Goal: Manage account settings

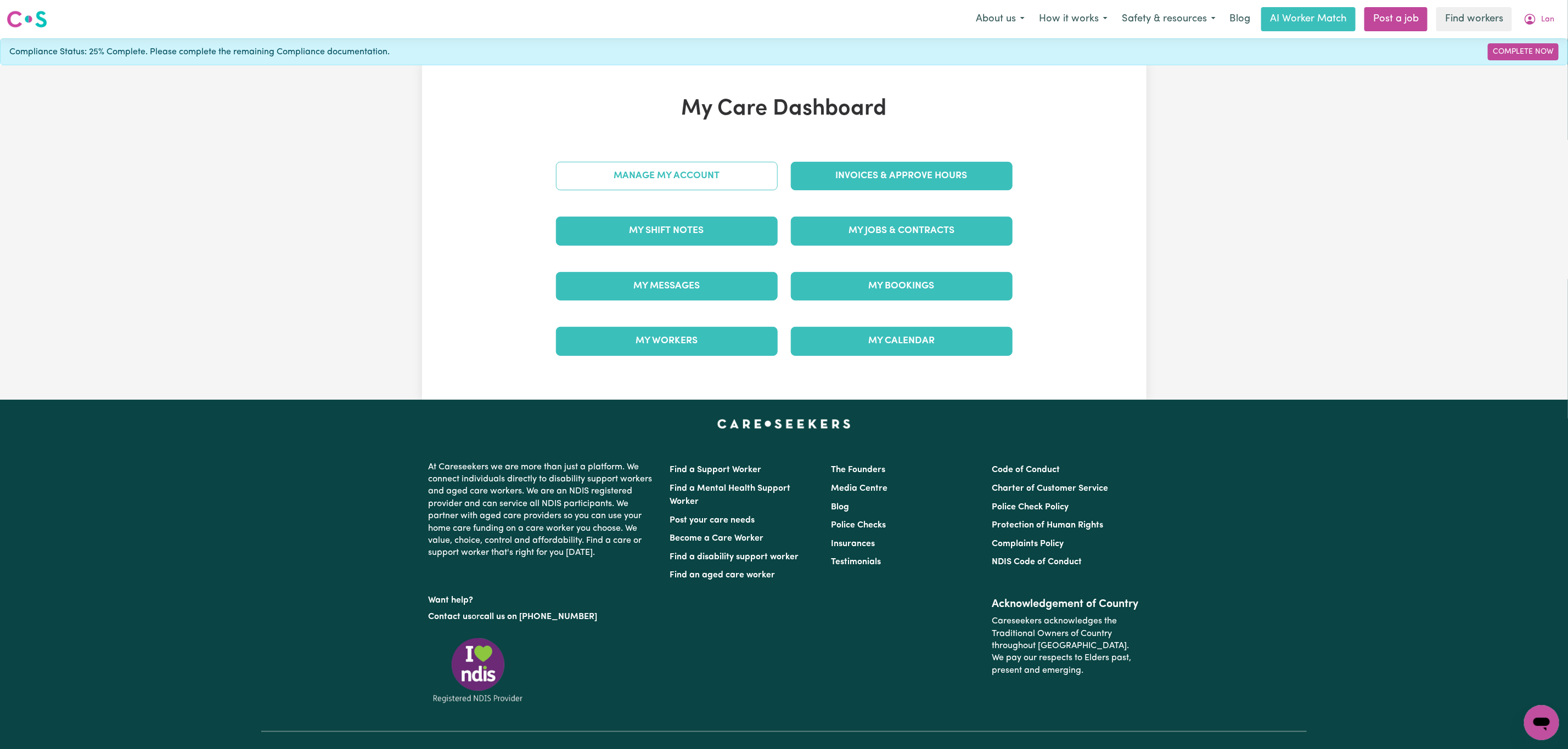
click at [715, 180] on link "Manage My Account" at bounding box center [667, 176] width 222 height 29
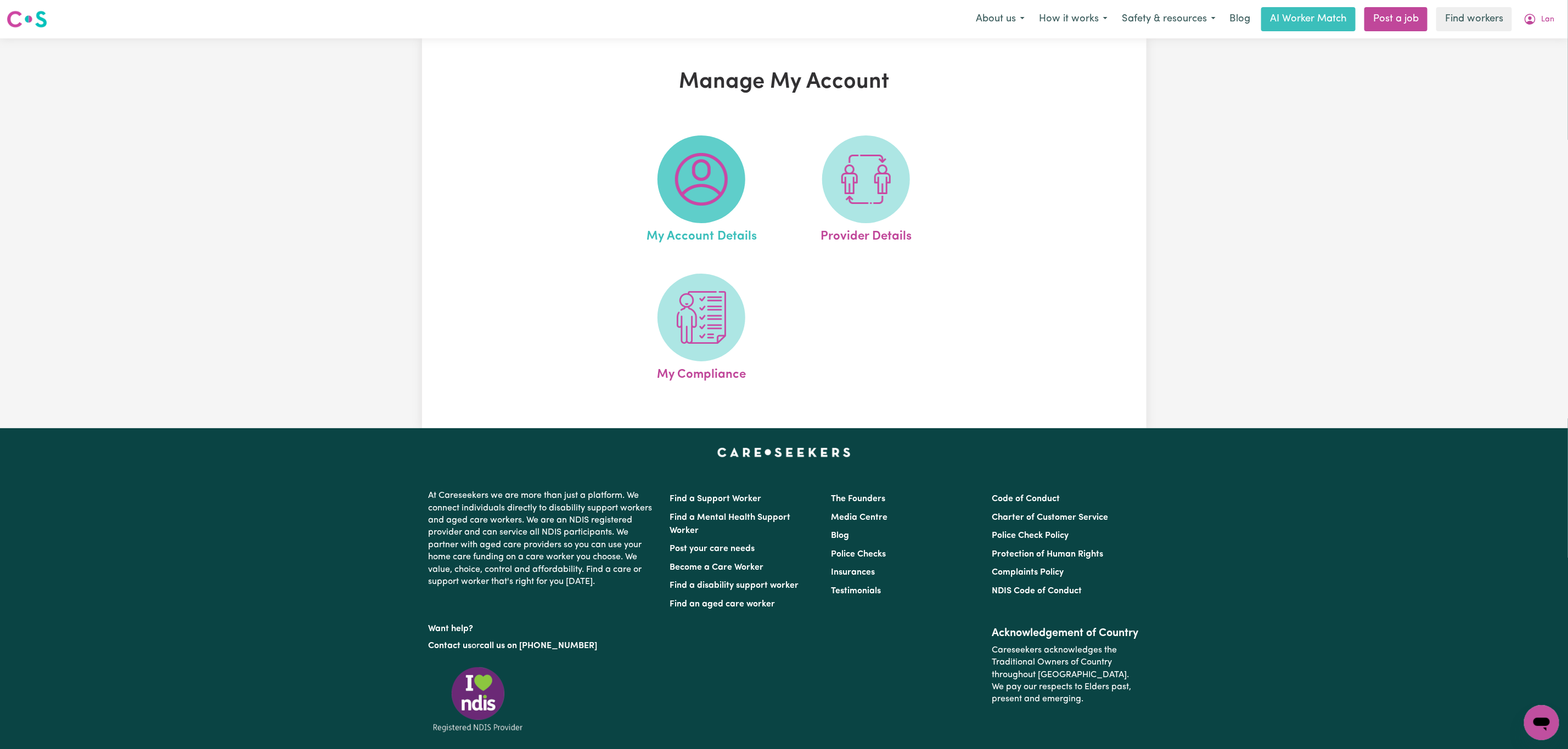
click at [705, 178] on img at bounding box center [700, 179] width 53 height 53
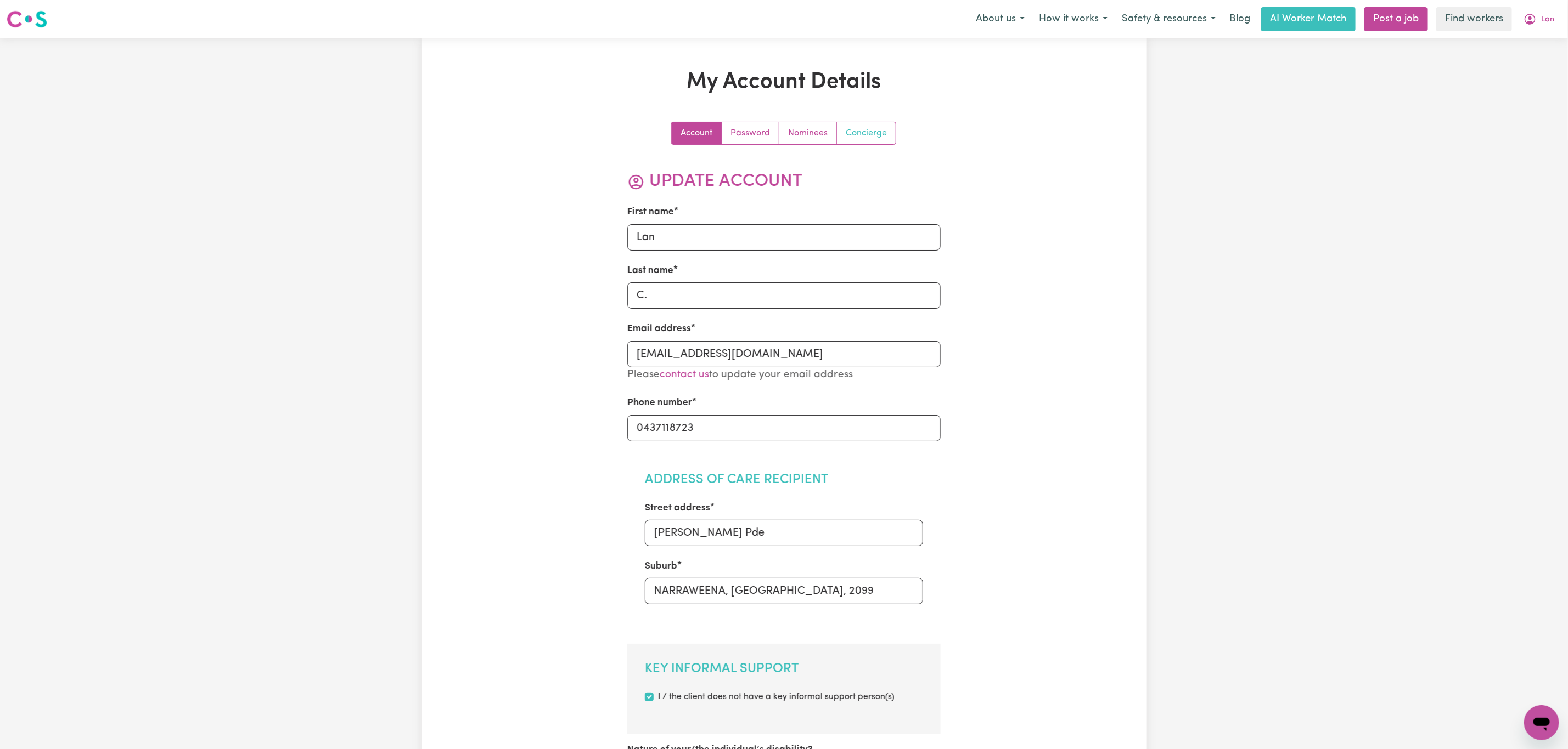
click at [884, 132] on link "Concierge" at bounding box center [866, 133] width 58 height 22
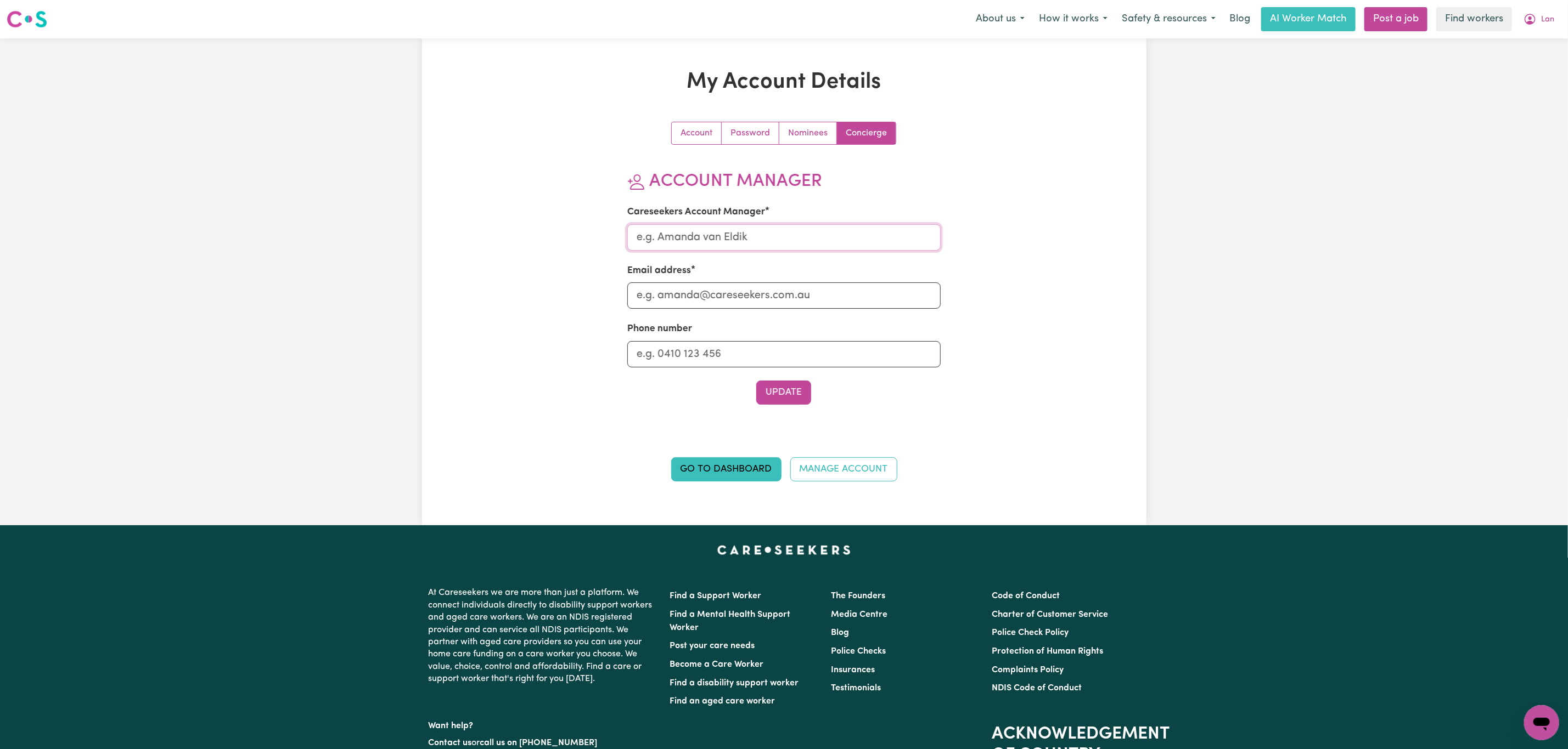
click at [735, 246] on input "Careseekers Account Manager" at bounding box center [784, 238] width 313 height 27
type input "Mikayla"
click at [708, 297] on input "Email address" at bounding box center [784, 296] width 313 height 27
type input "mikayla@careseekers.com.au"
click at [766, 388] on button "Update" at bounding box center [783, 392] width 55 height 24
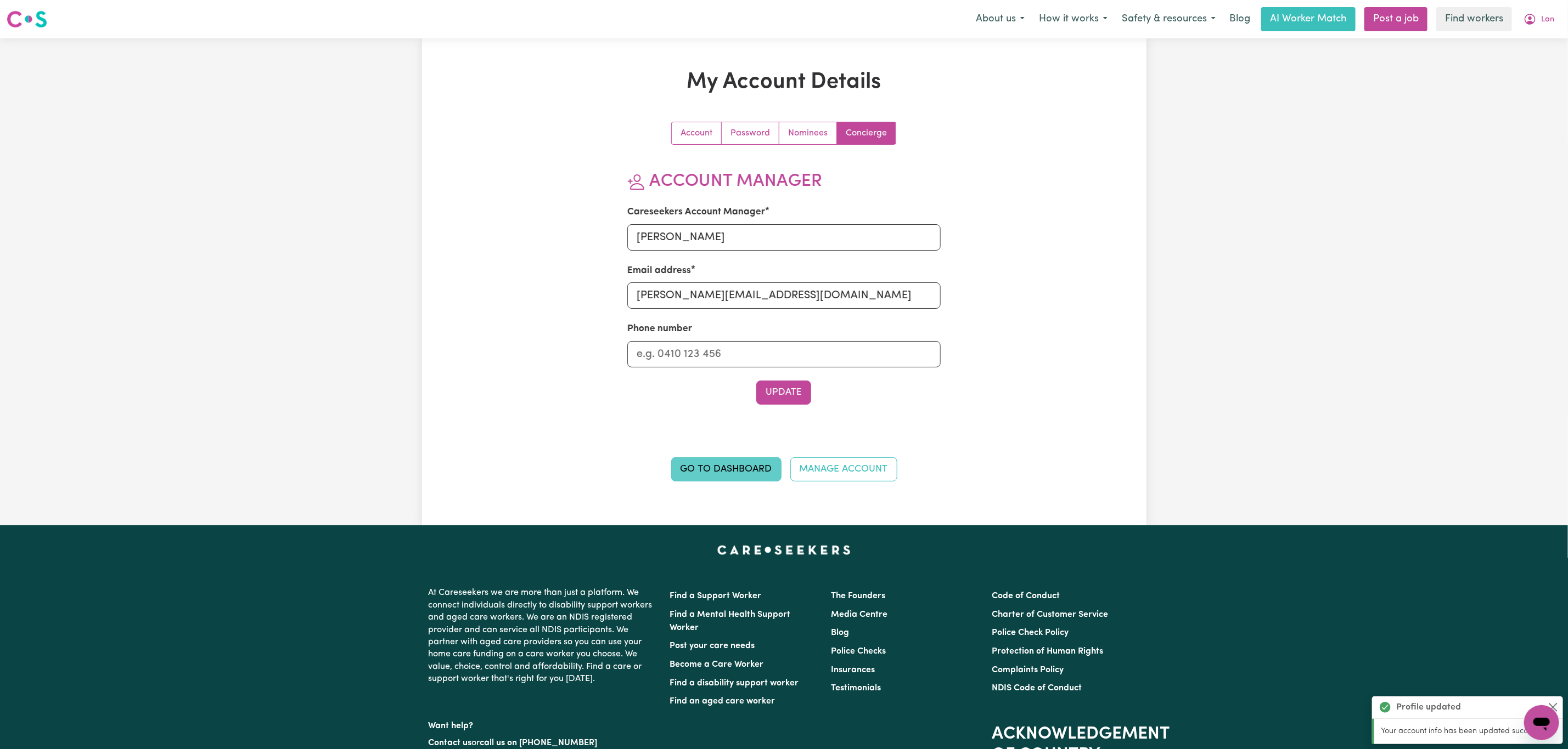
click at [723, 479] on link "Go to Dashboard" at bounding box center [725, 469] width 110 height 24
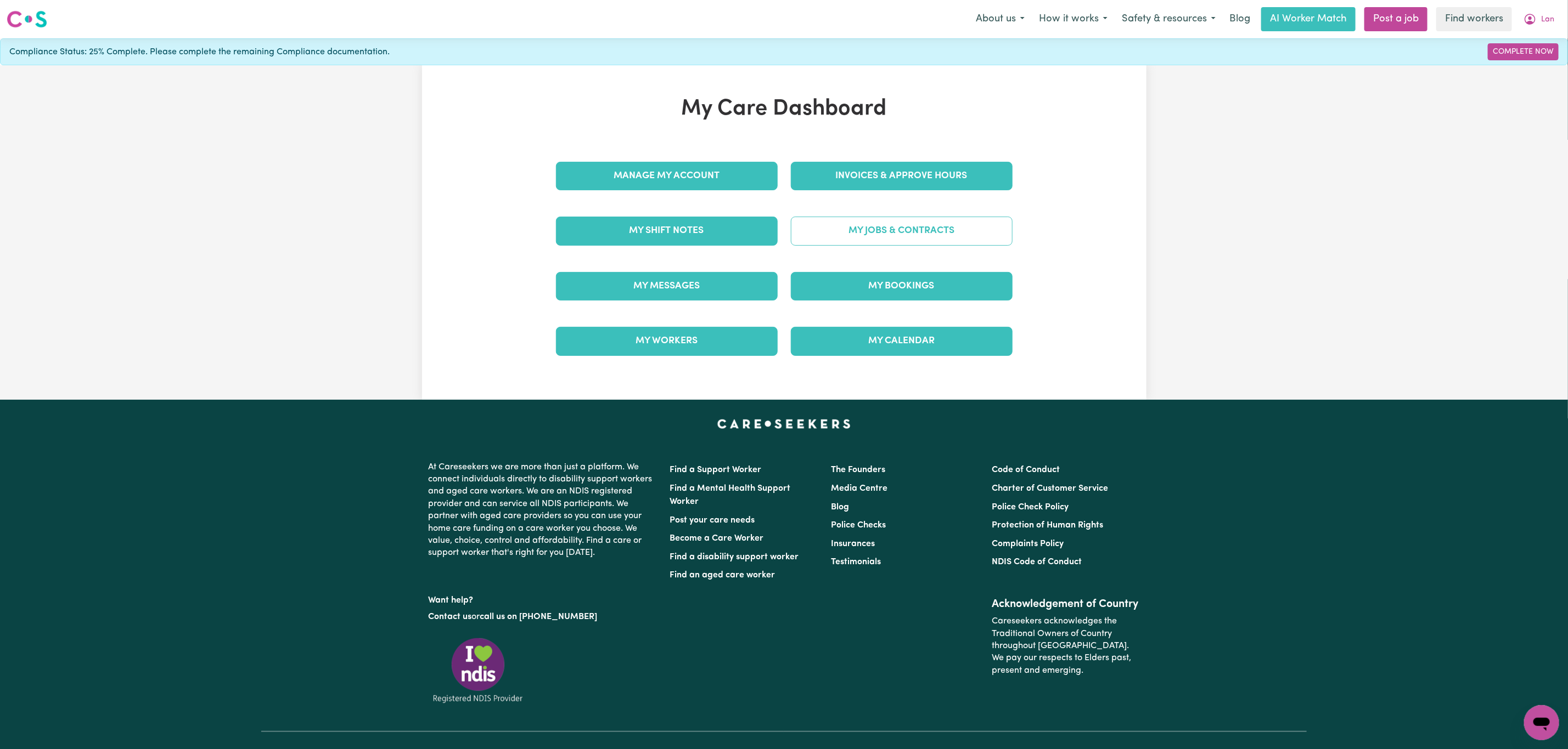
click at [901, 228] on link "My Jobs & Contracts" at bounding box center [901, 231] width 222 height 29
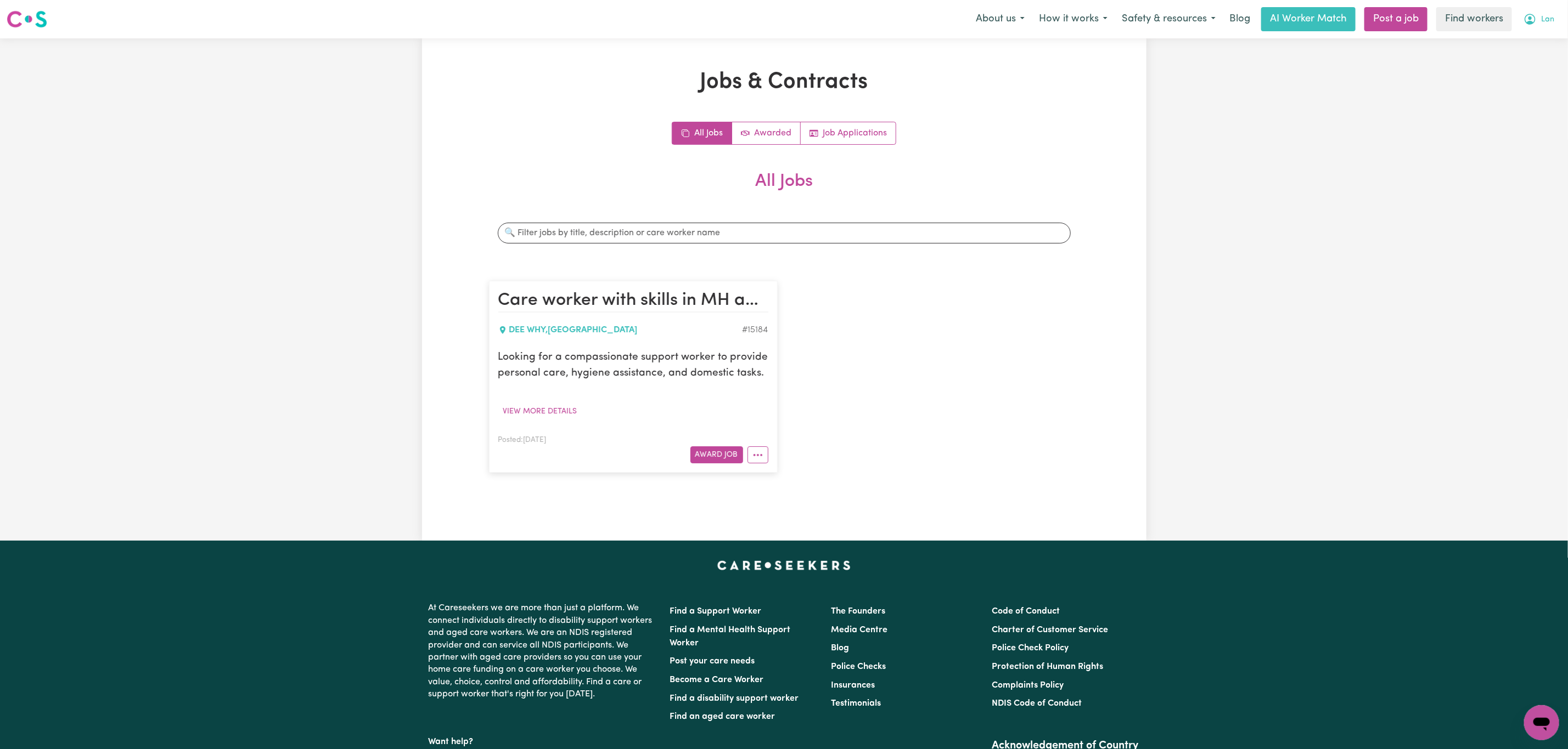
click at [1540, 14] on span "Lan" at bounding box center [1547, 19] width 13 height 12
click at [1512, 42] on link "My Dashboard" at bounding box center [1516, 43] width 87 height 21
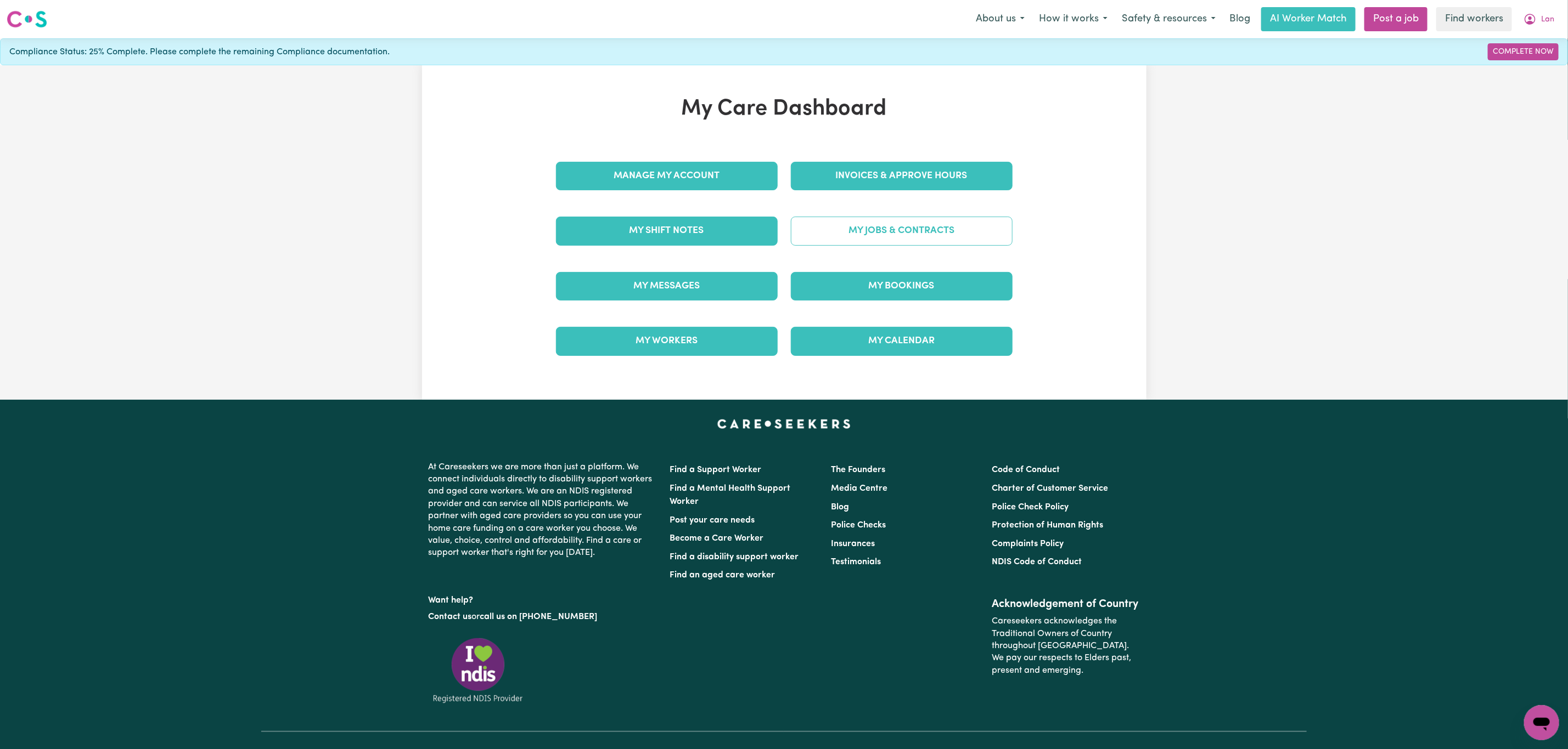
click at [931, 224] on link "My Jobs & Contracts" at bounding box center [901, 231] width 222 height 29
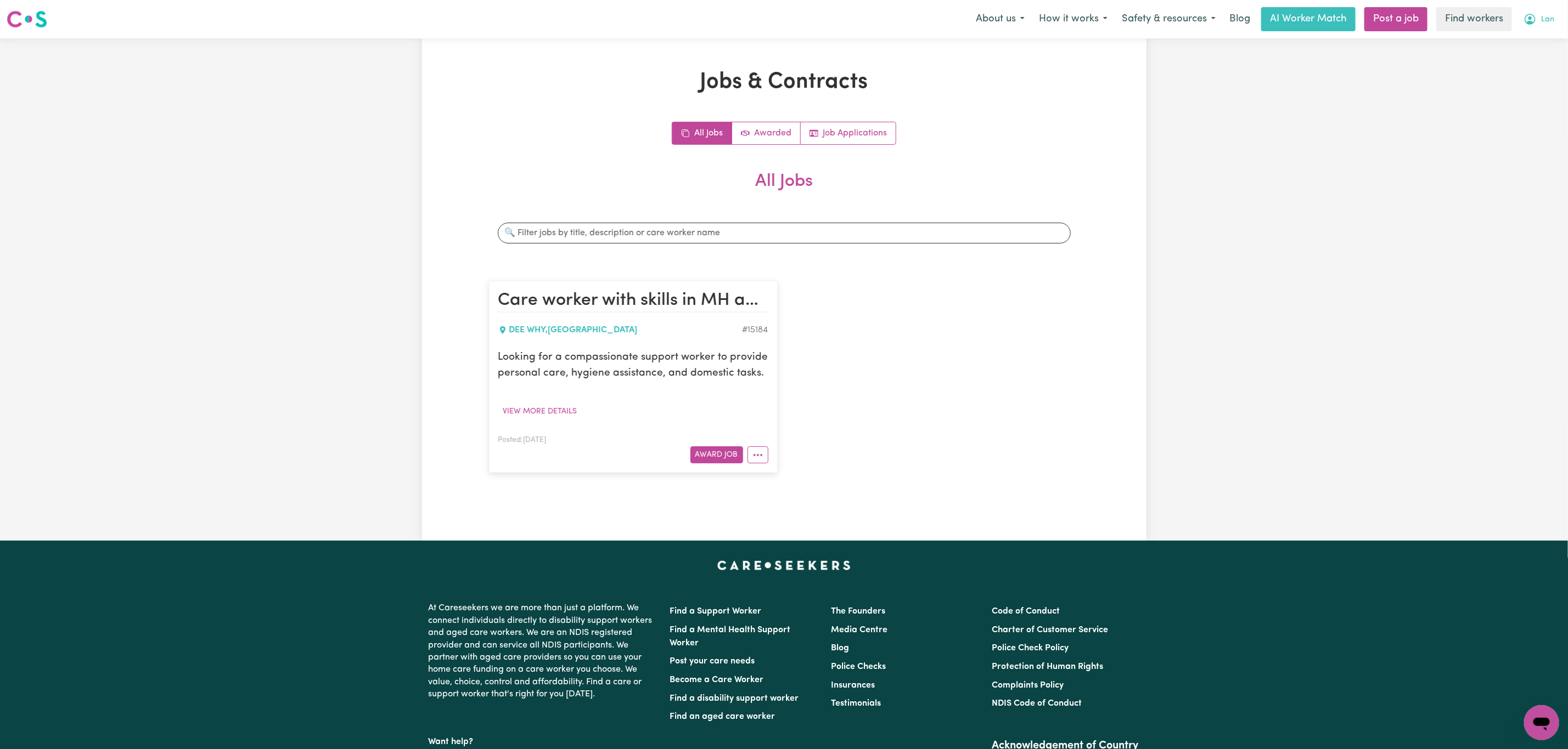
click at [1546, 18] on span "Lan" at bounding box center [1547, 19] width 13 height 12
click at [1537, 33] on link "My Dashboard" at bounding box center [1516, 43] width 87 height 21
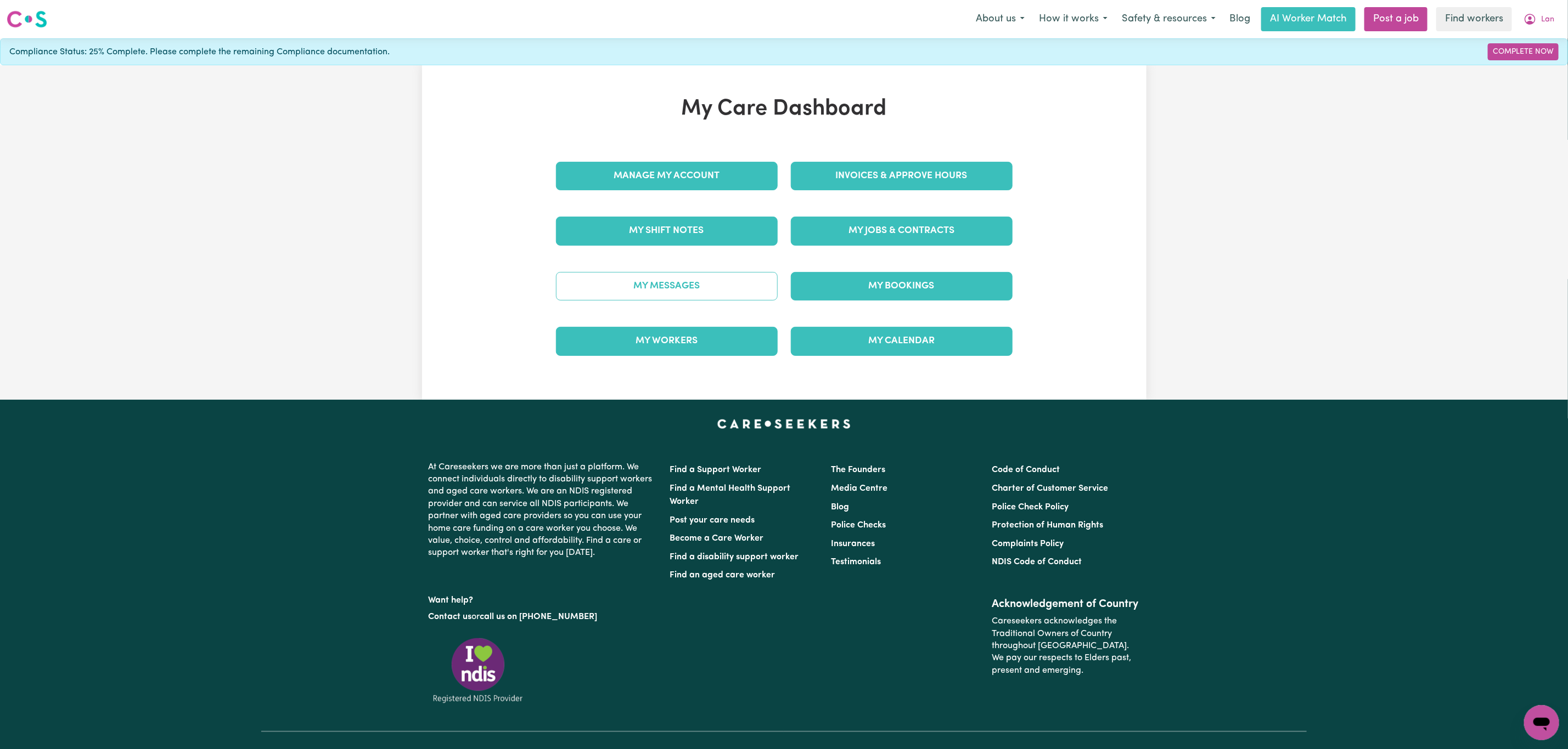
click at [740, 293] on link "My Messages" at bounding box center [667, 286] width 222 height 29
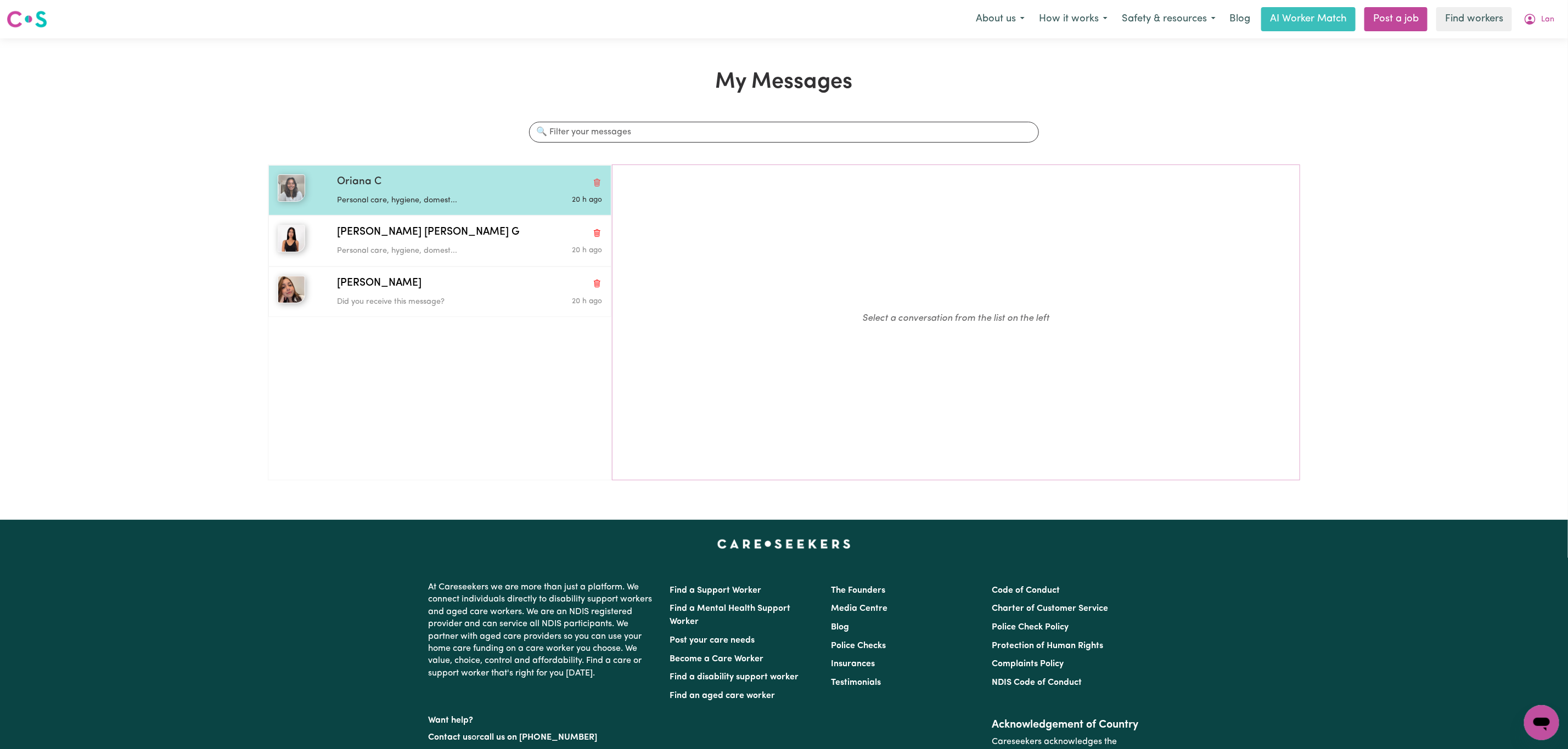
click at [386, 181] on div "Oriana C" at bounding box center [469, 182] width 265 height 16
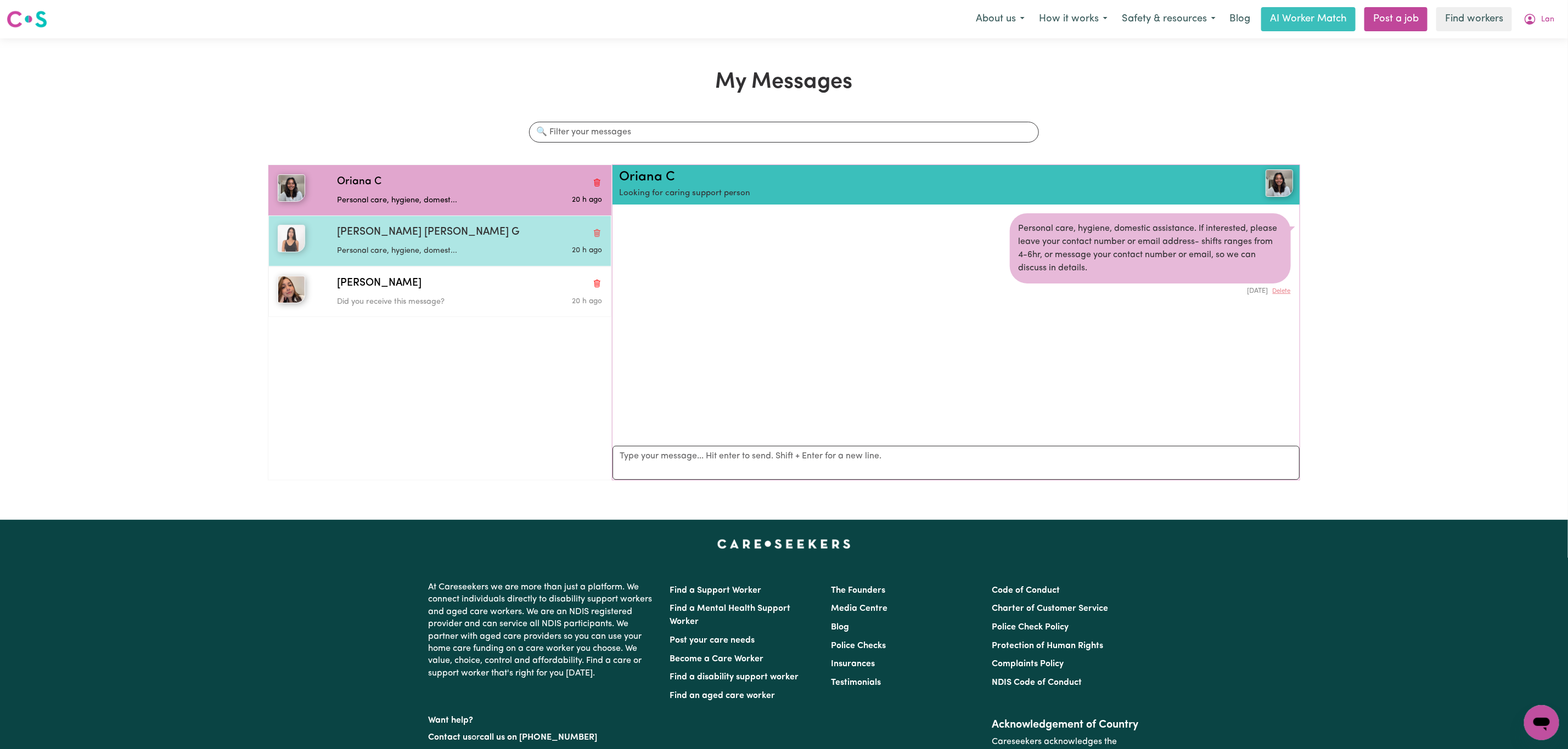
scroll to position [7, 0]
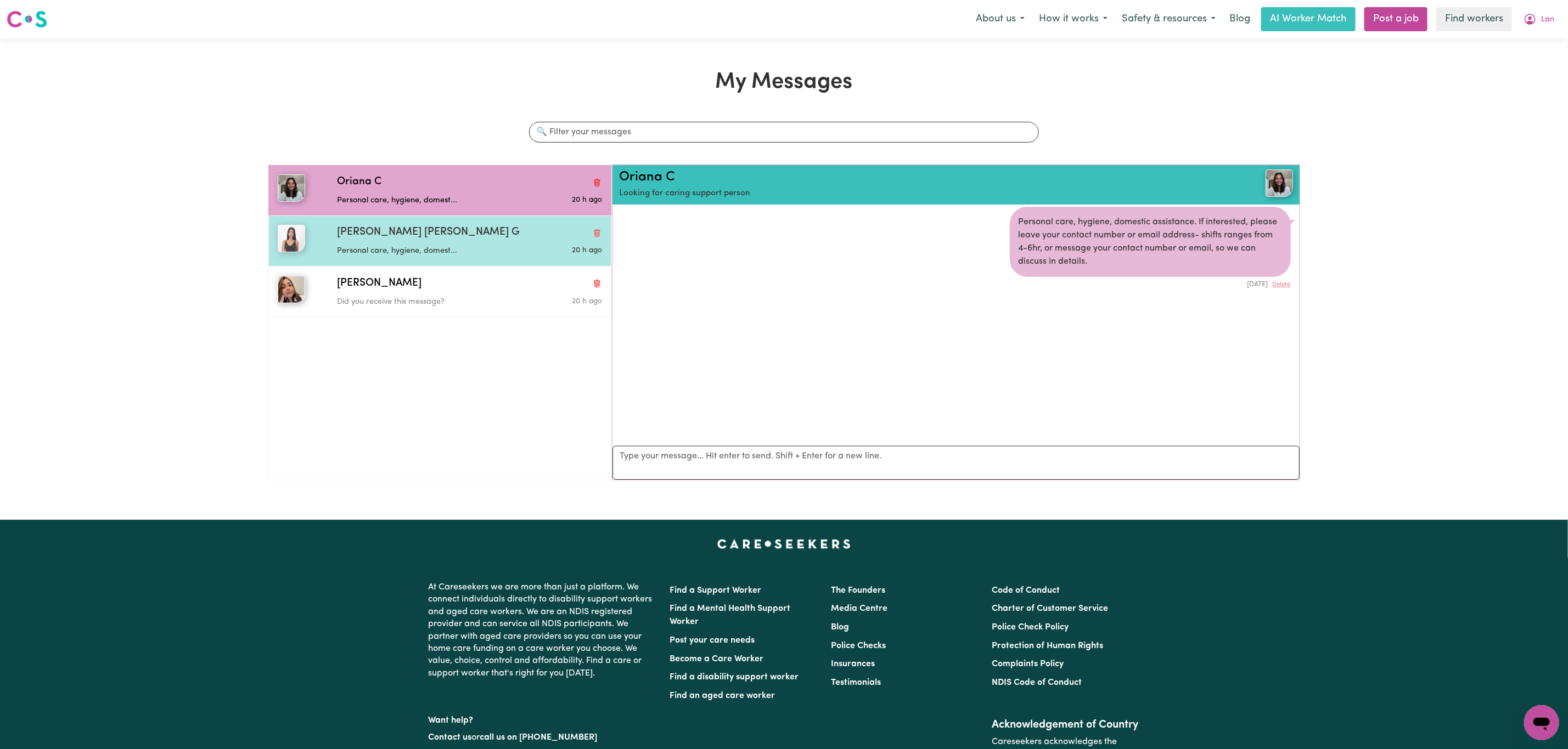
drag, startPoint x: 405, startPoint y: 244, endPoint x: 405, endPoint y: 253, distance: 9.0
click at [405, 252] on div "Personal care, hygiene, domest..." at bounding box center [425, 249] width 177 height 16
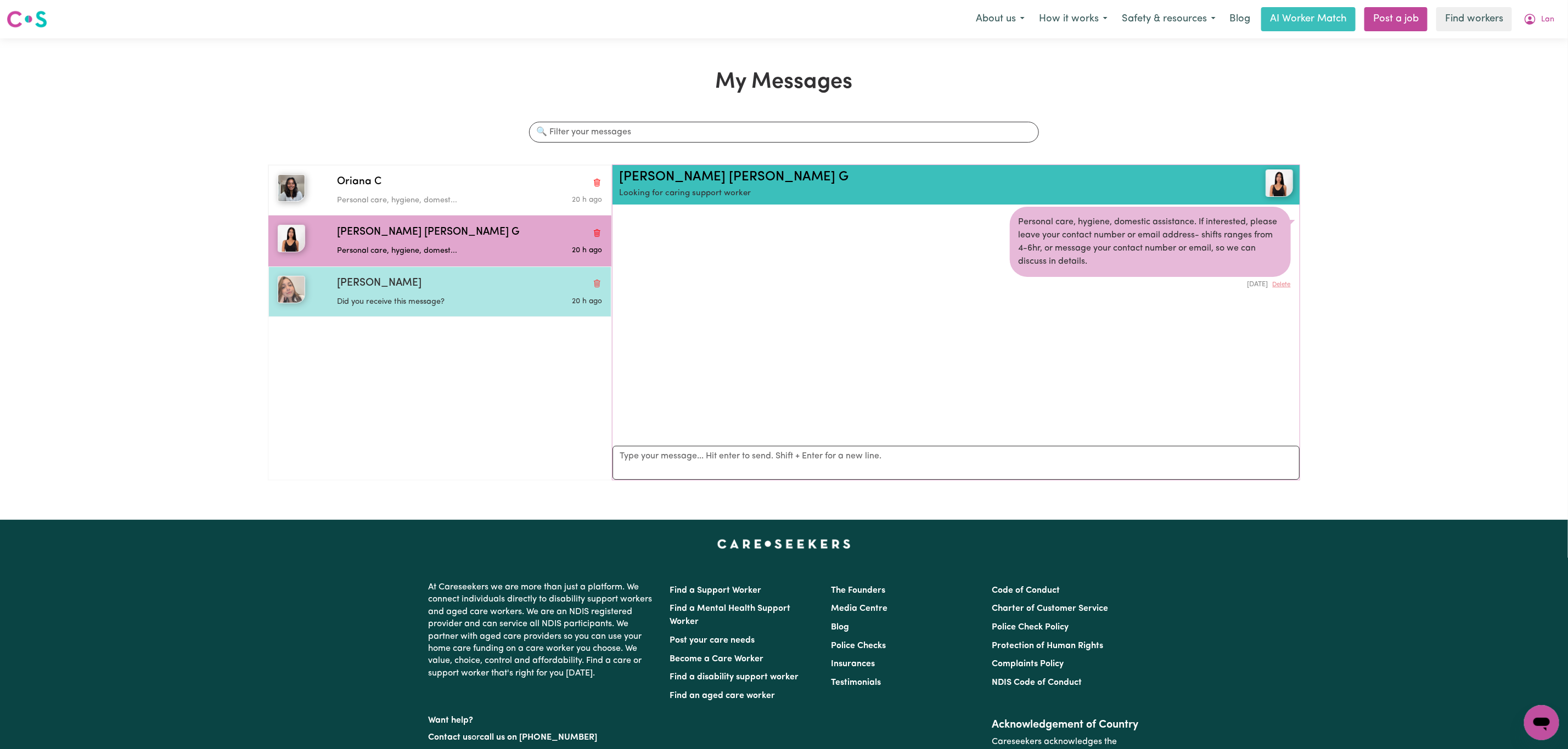
click at [411, 301] on p "Did you receive this message?" at bounding box center [425, 302] width 177 height 12
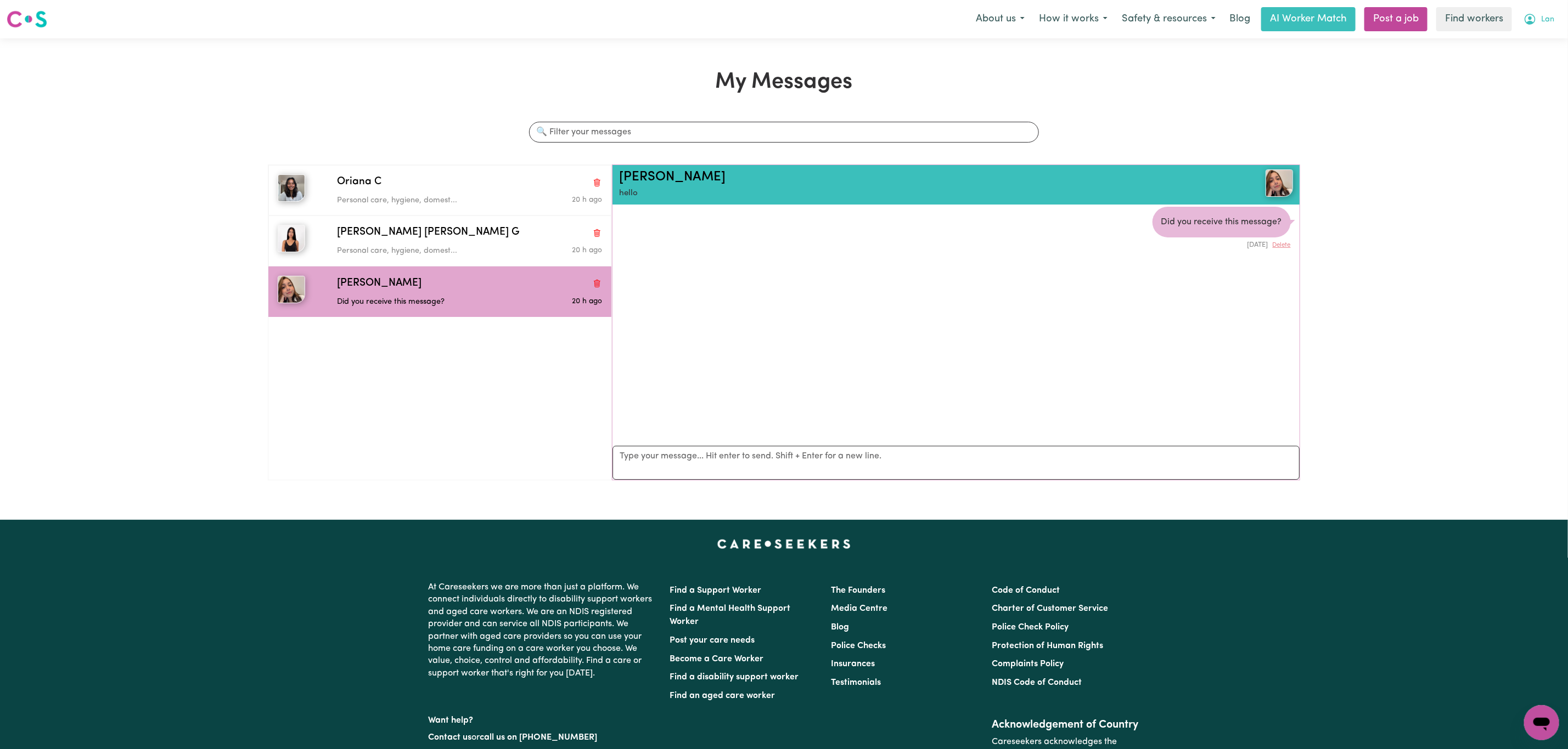
click at [1527, 21] on icon "My Account" at bounding box center [1530, 19] width 13 height 13
click at [1517, 43] on link "My Dashboard" at bounding box center [1516, 43] width 87 height 21
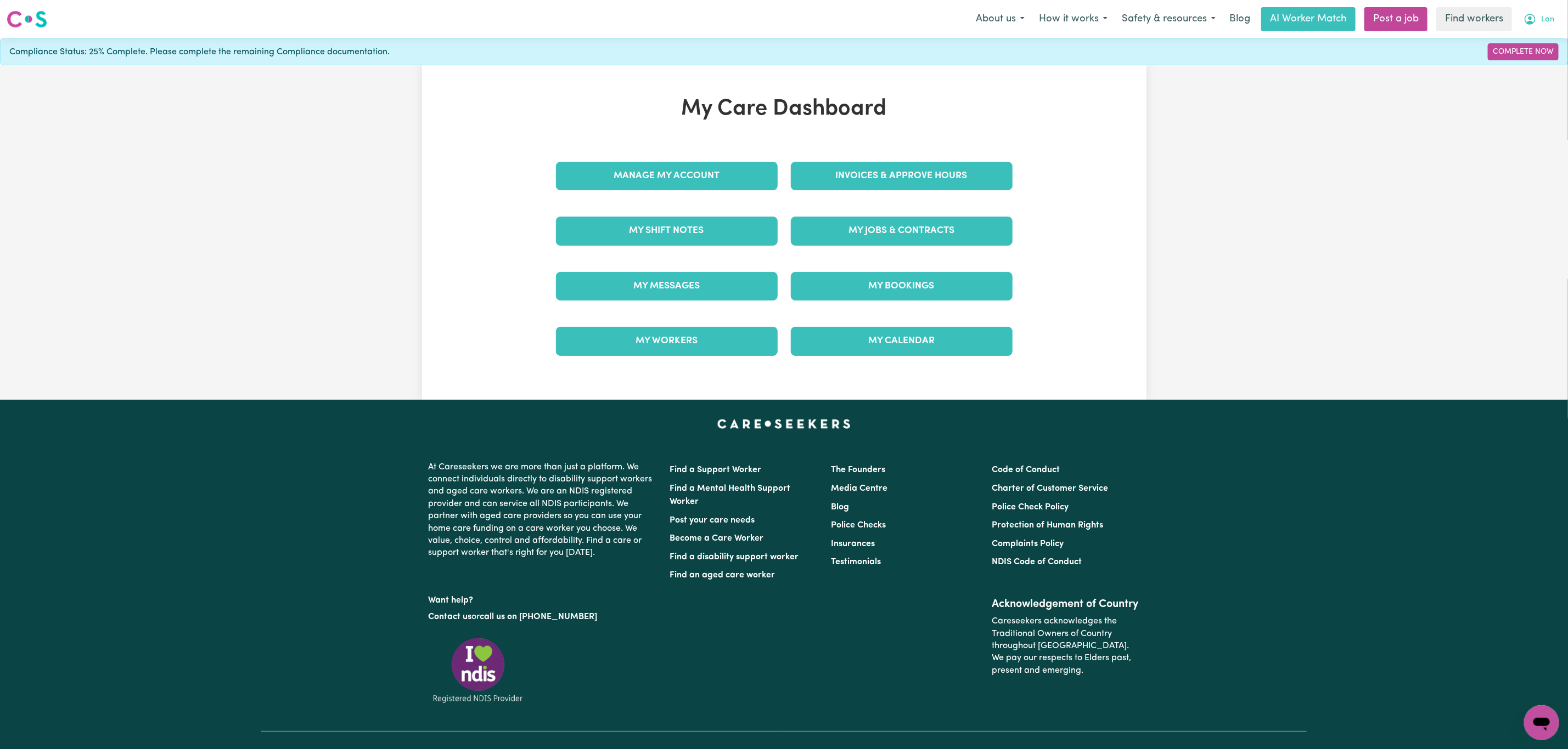
drag, startPoint x: 1546, startPoint y: 14, endPoint x: 1541, endPoint y: 23, distance: 10.3
click at [1546, 14] on span "Lan" at bounding box center [1547, 19] width 13 height 12
click at [1513, 60] on link "Logout" at bounding box center [1516, 63] width 87 height 21
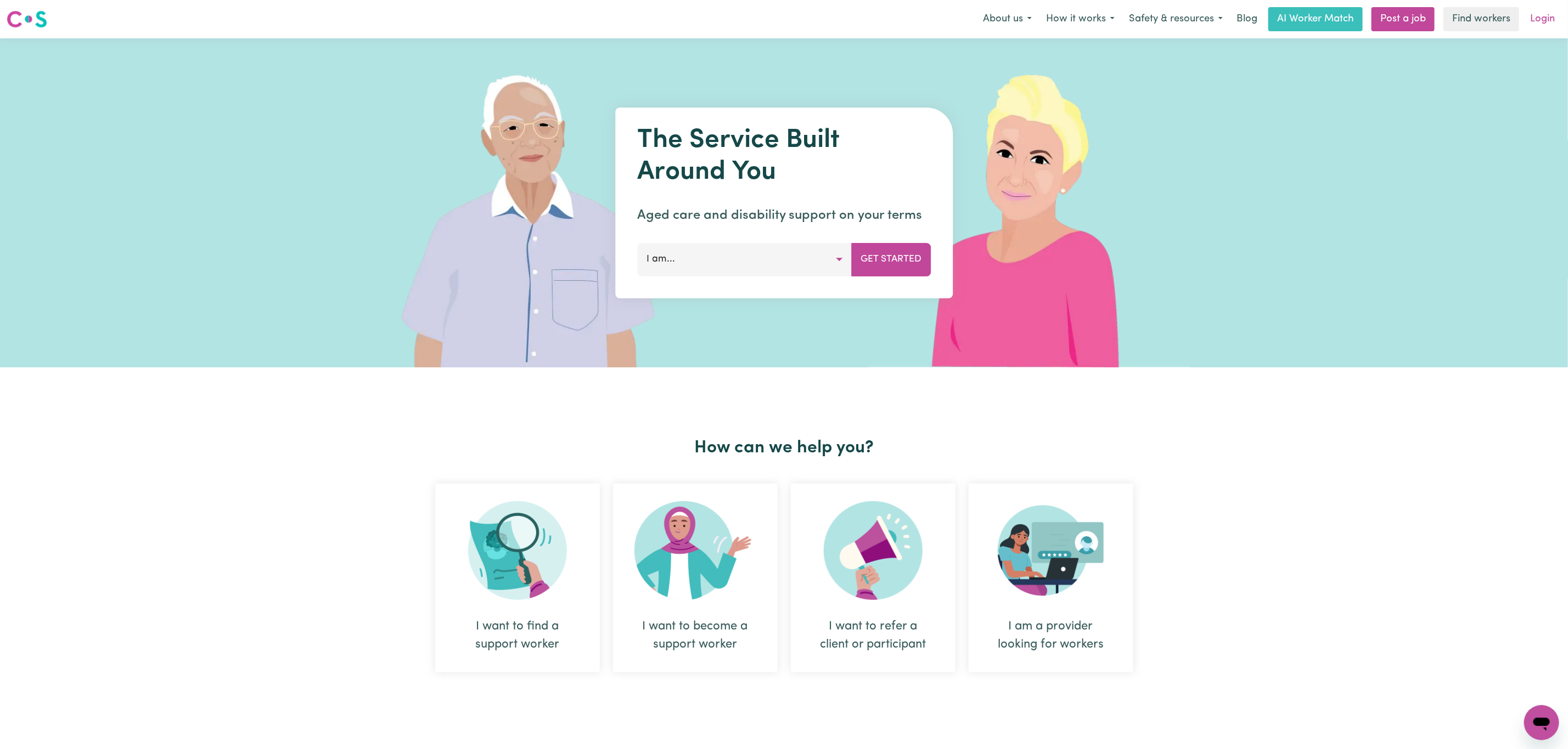
click at [1539, 18] on link "Login" at bounding box center [1542, 18] width 38 height 24
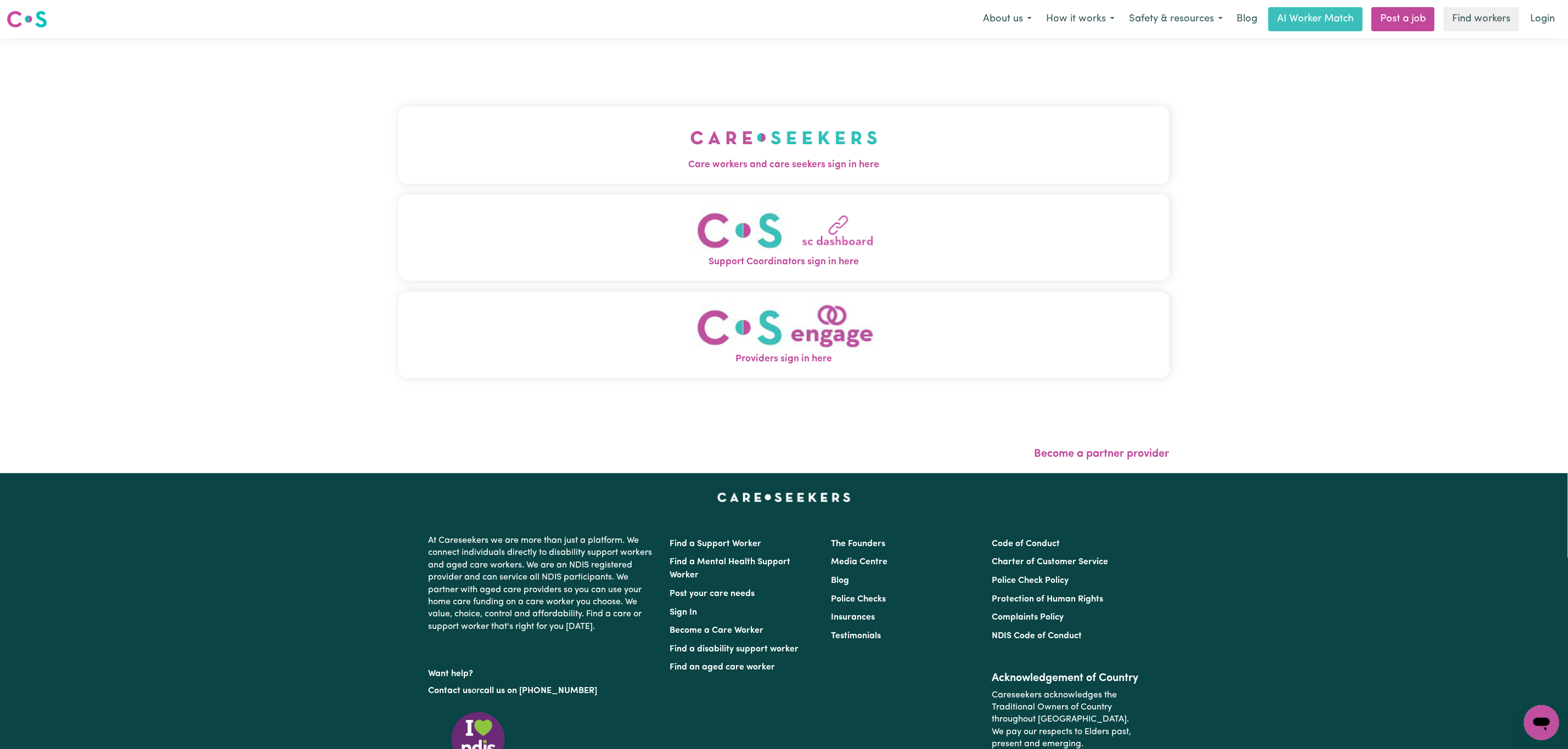
click at [696, 193] on div "Care workers and care seekers sign in here Support Coordinators sign in here Pr…" at bounding box center [784, 248] width 771 height 375
click at [669, 176] on button "Care workers and care seekers sign in here" at bounding box center [784, 144] width 771 height 77
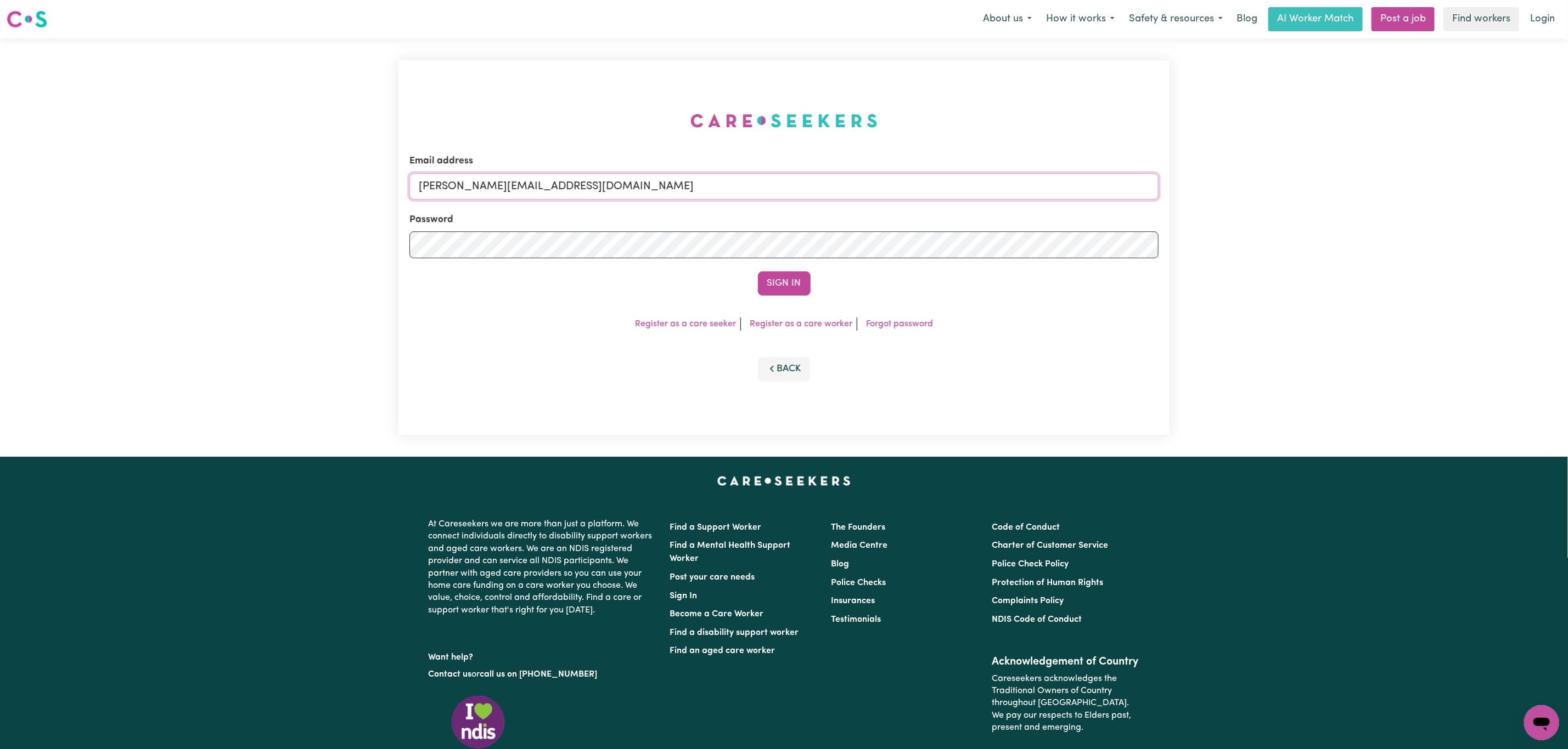
click at [594, 194] on input "mikayla+engage@careseekers.com.au" at bounding box center [784, 187] width 749 height 27
drag, startPoint x: 477, startPoint y: 181, endPoint x: 794, endPoint y: 223, distance: 319.8
click at [784, 192] on input "superuser~mikayla@careseekers.com.au" at bounding box center [784, 187] width 749 height 27
type input "superuser~SaniLeeEastKillara@careseekers.com.au"
click at [802, 277] on button "Sign In" at bounding box center [784, 283] width 53 height 24
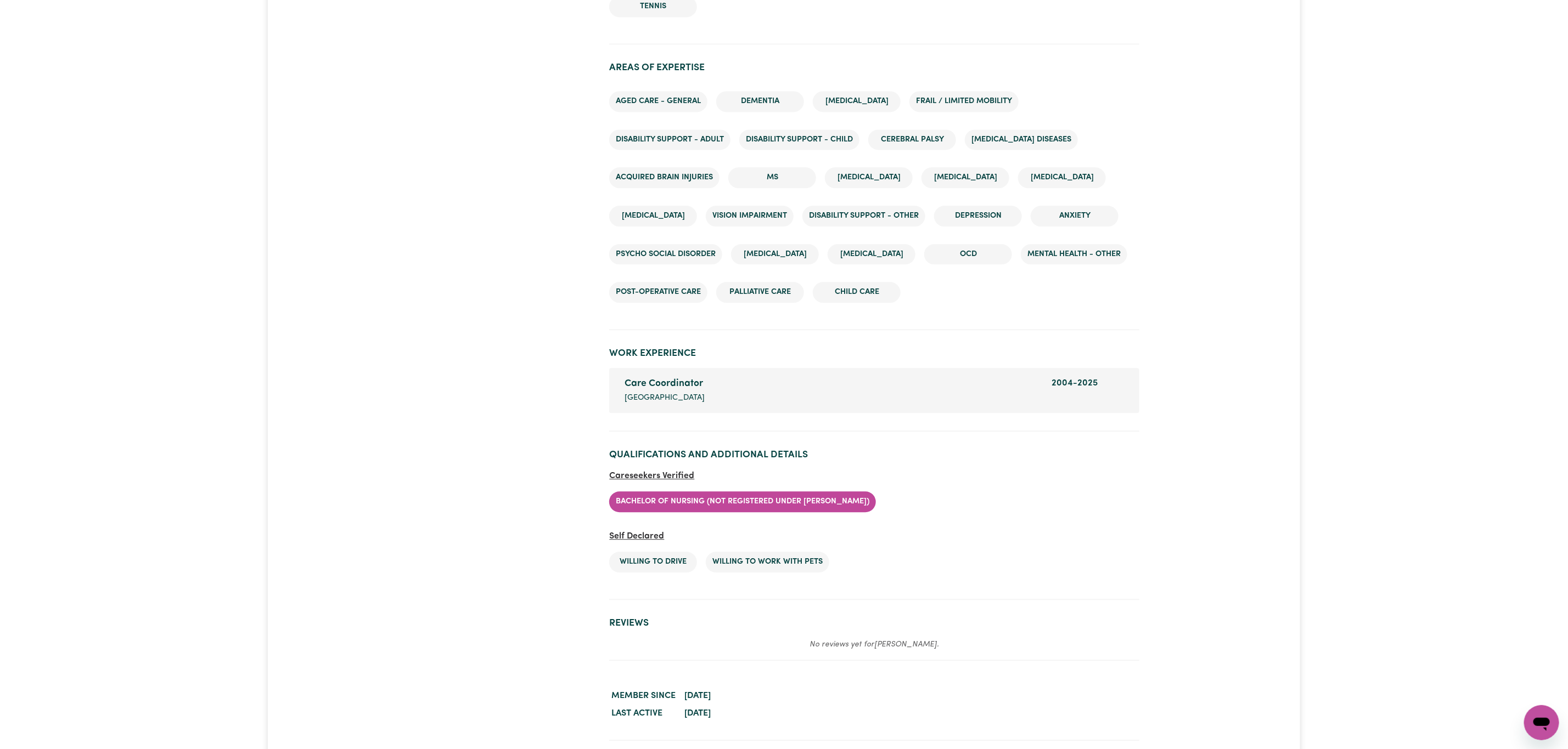
scroll to position [1811, 0]
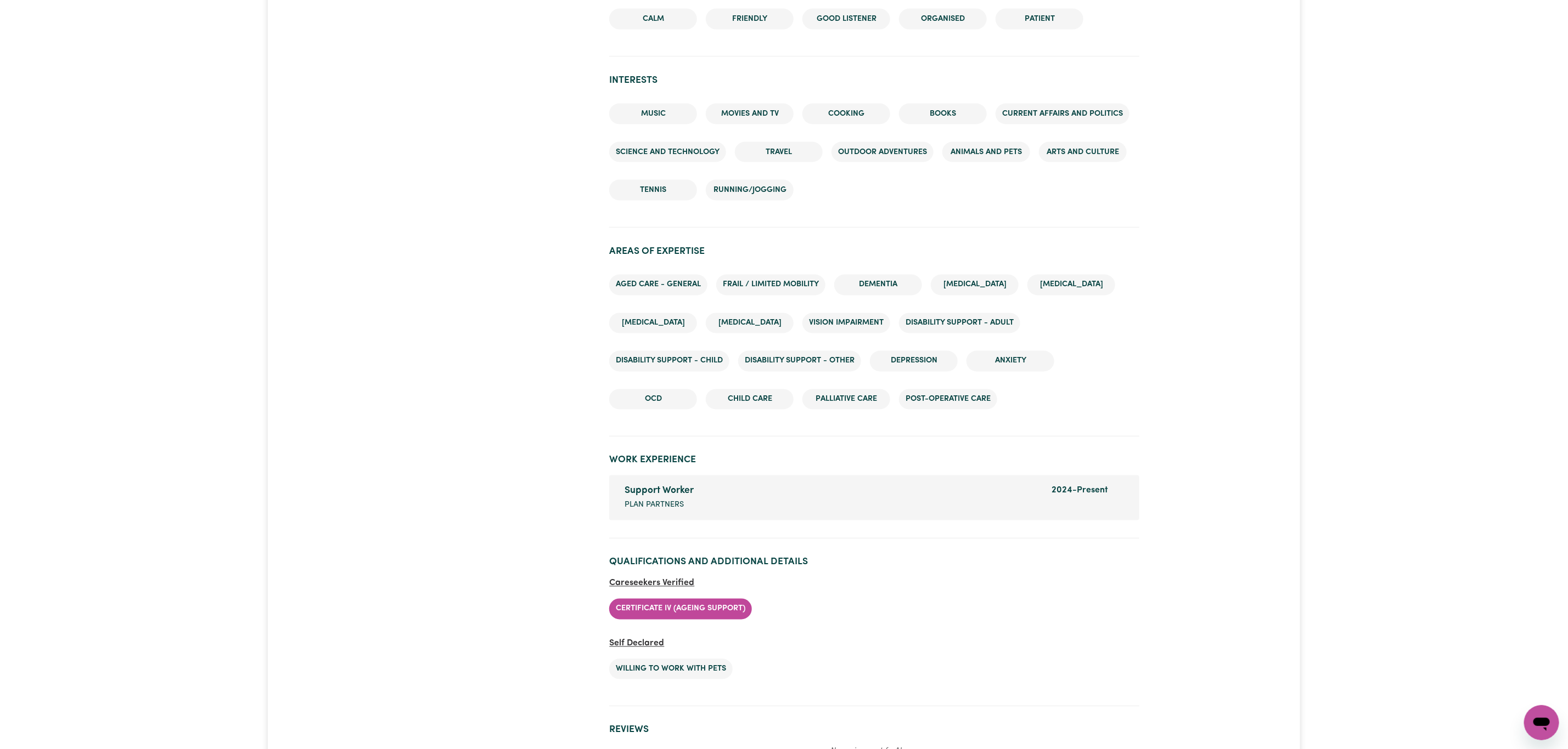
scroll to position [1316, 0]
